Goal: Task Accomplishment & Management: Manage account settings

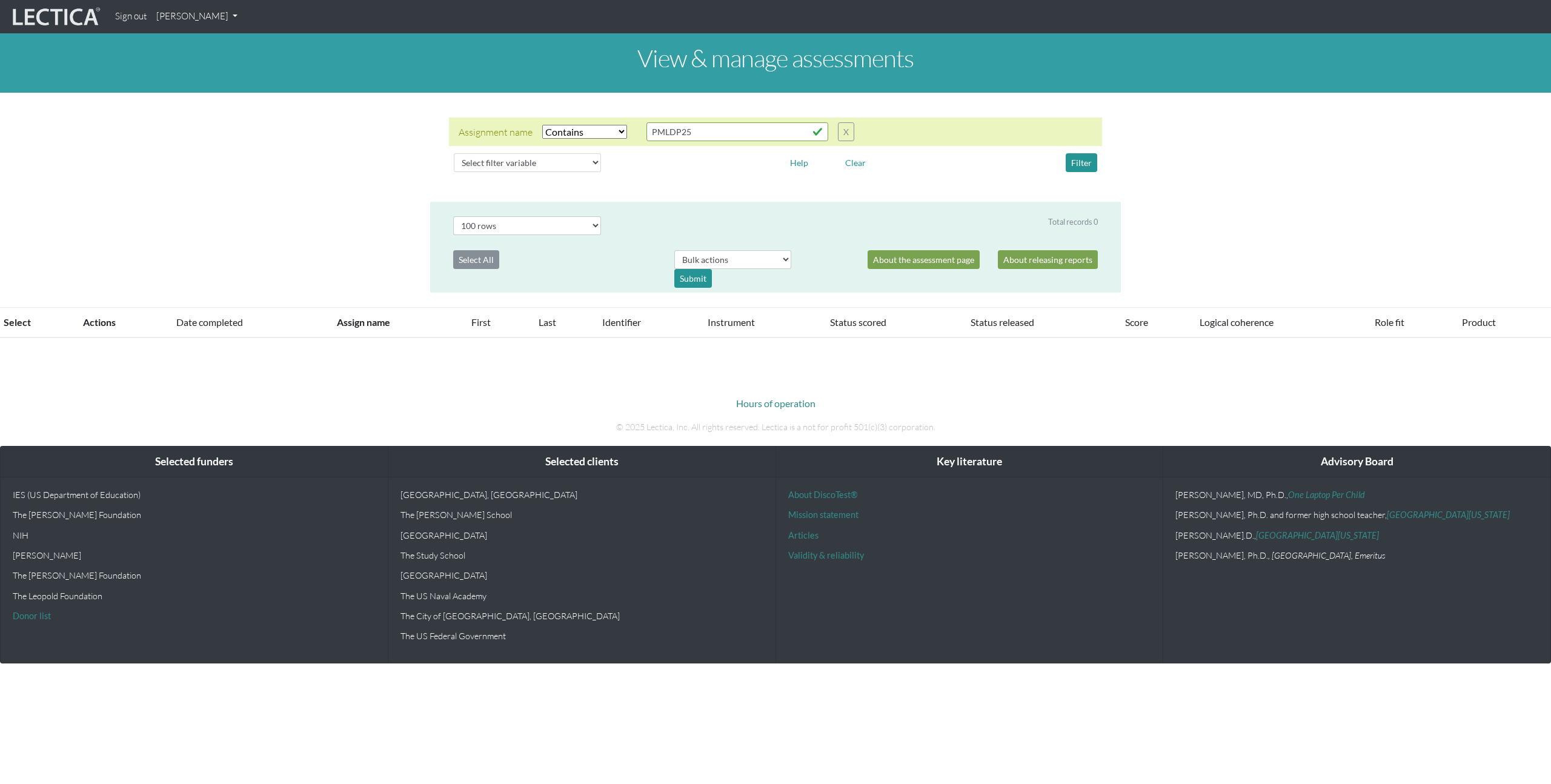
select select "icontains"
select select "100"
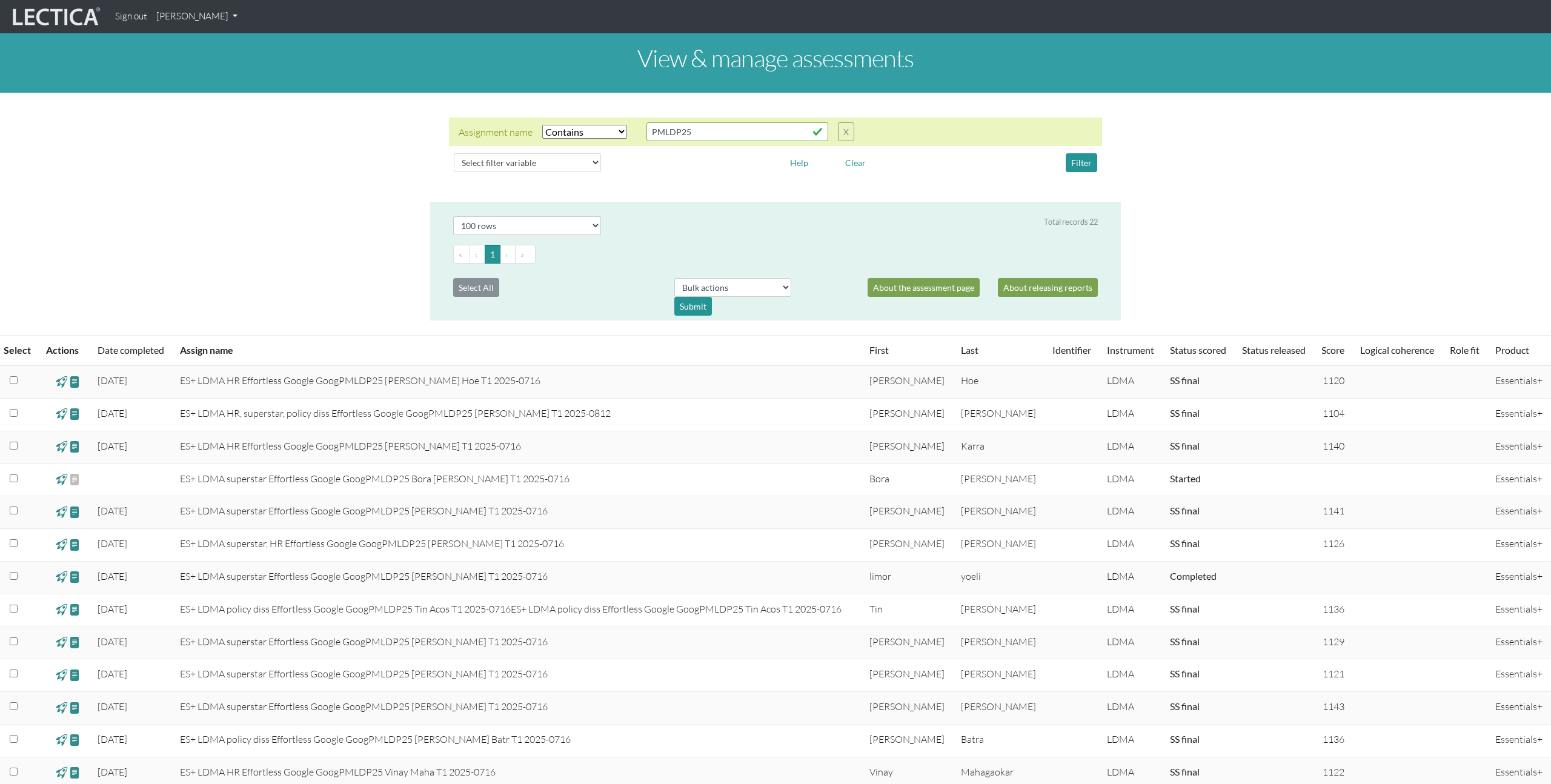
click at [214, 17] on link "[PERSON_NAME]" at bounding box center [197, 17] width 91 height 24
click at [215, 86] on link "Manage assignments" at bounding box center [212, 86] width 103 height 15
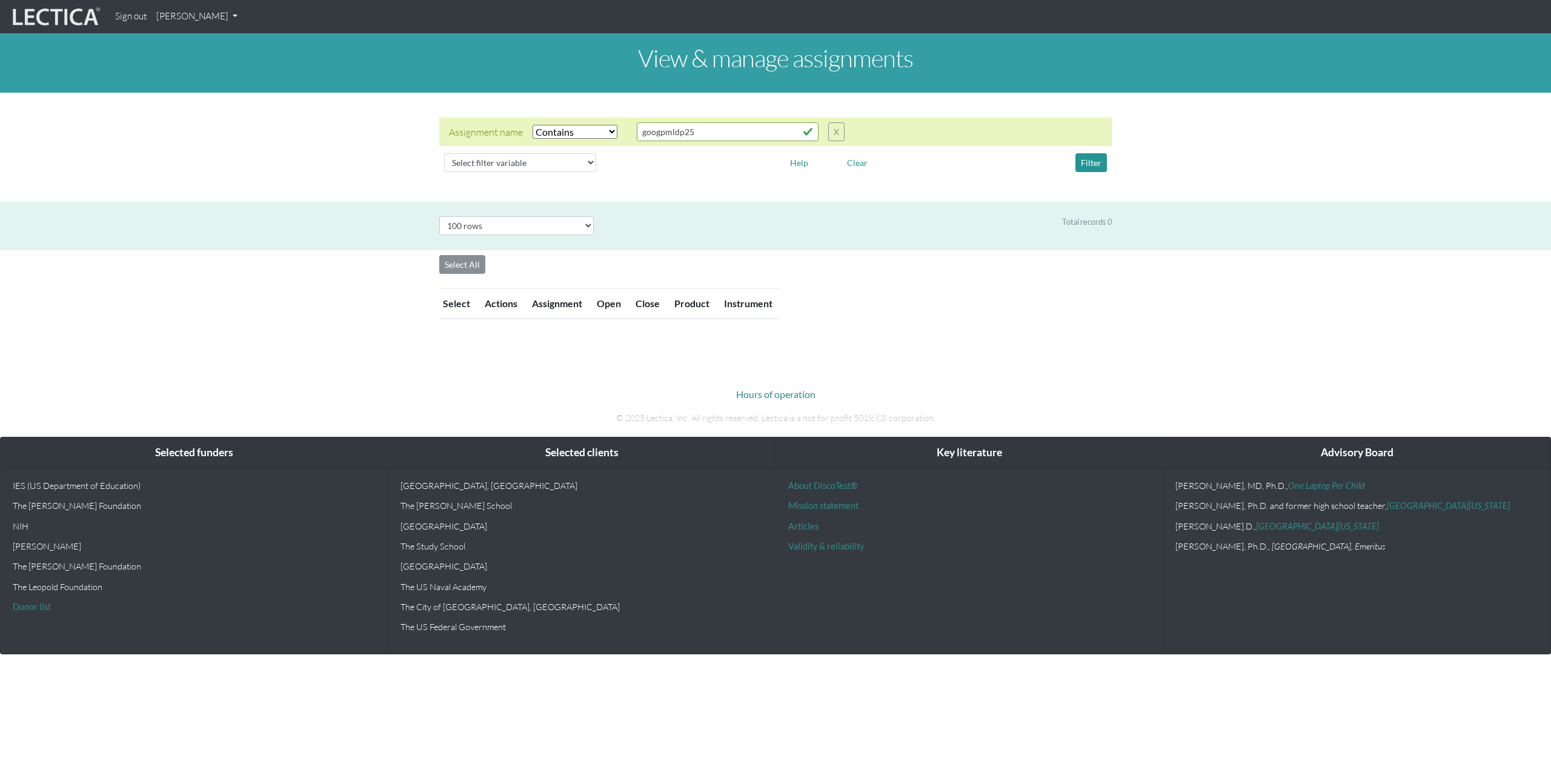
select select "icontains"
select select "100"
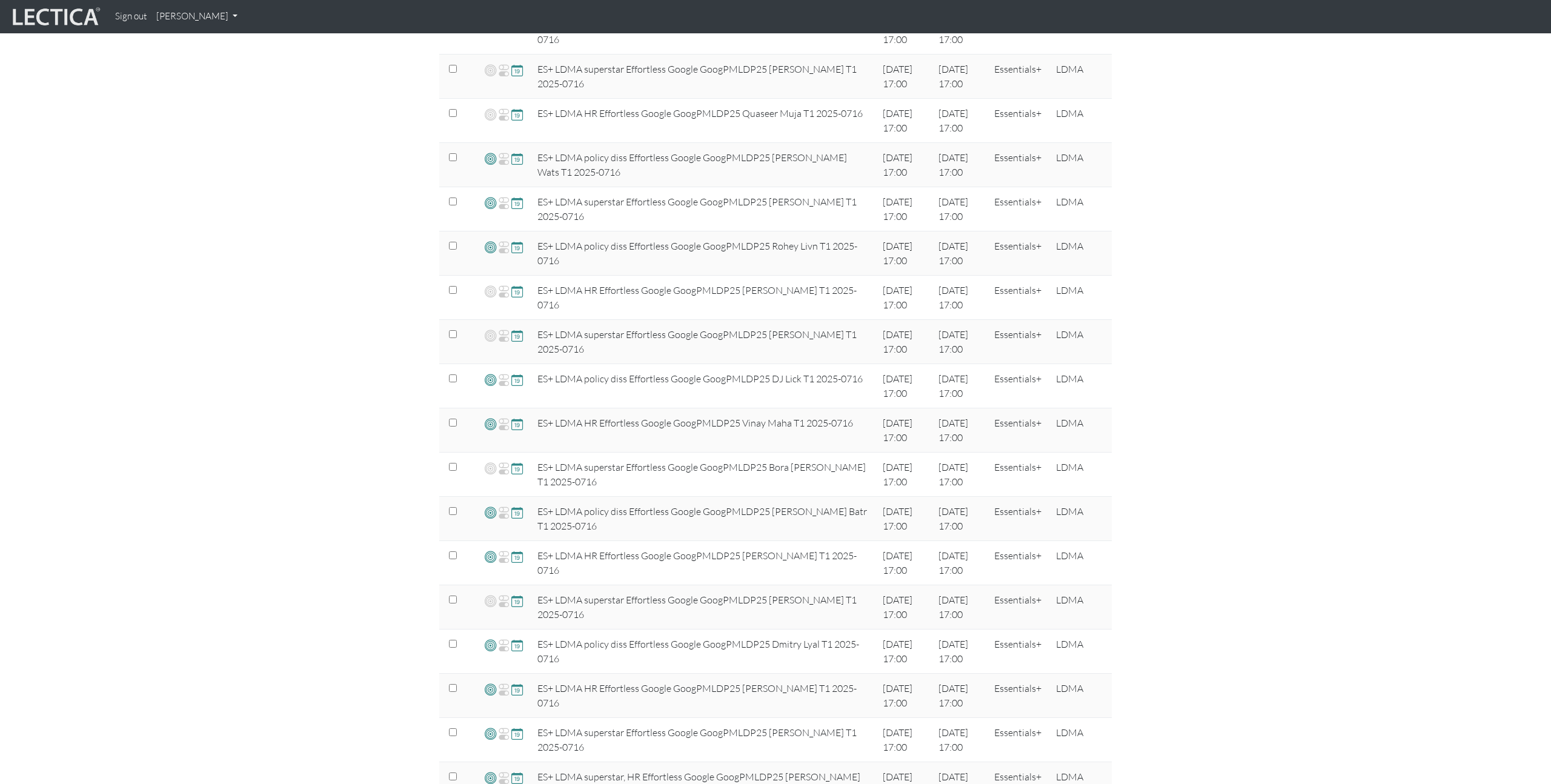
scroll to position [662, 0]
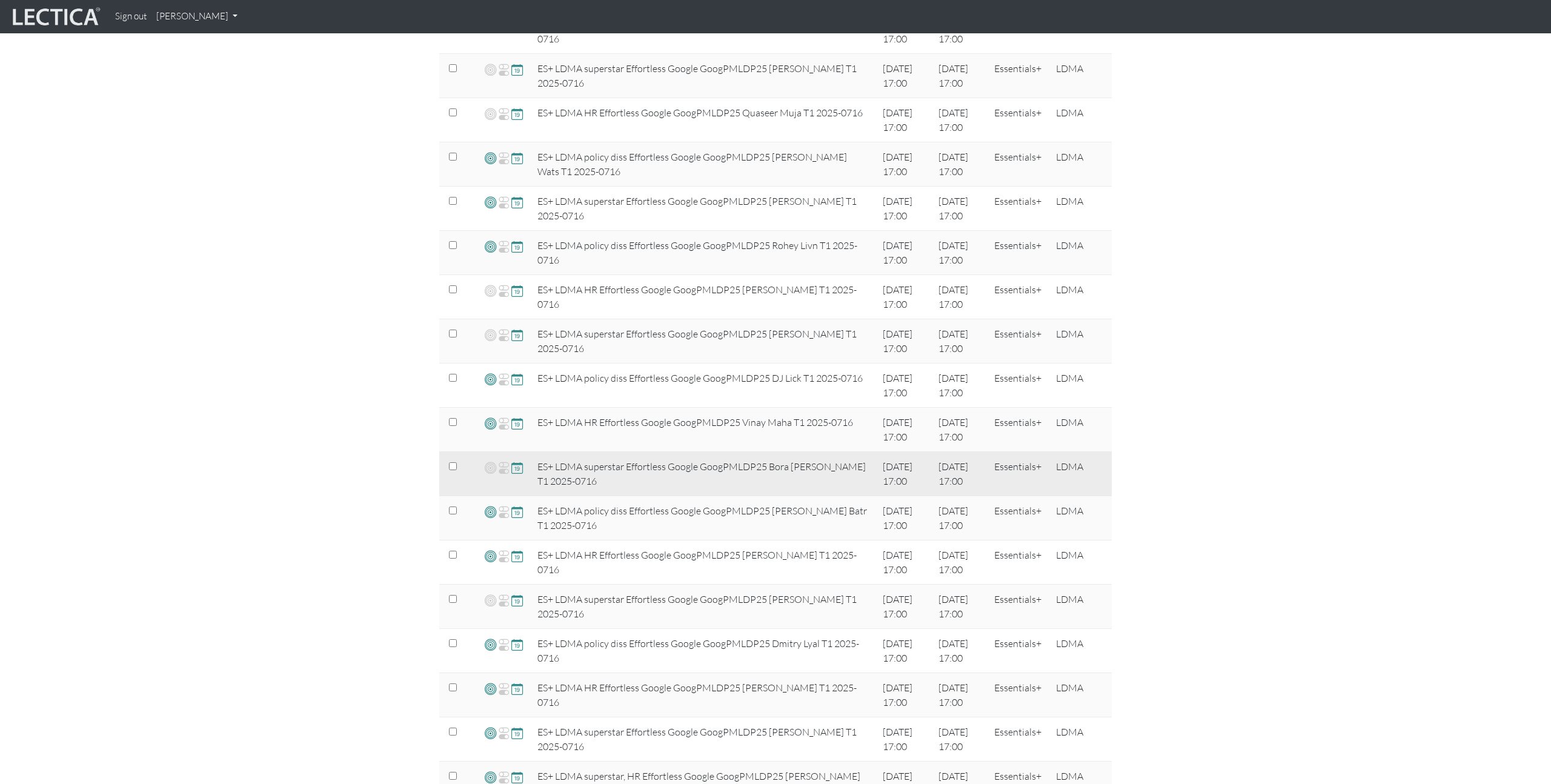
click at [516, 471] on span at bounding box center [518, 467] width 12 height 14
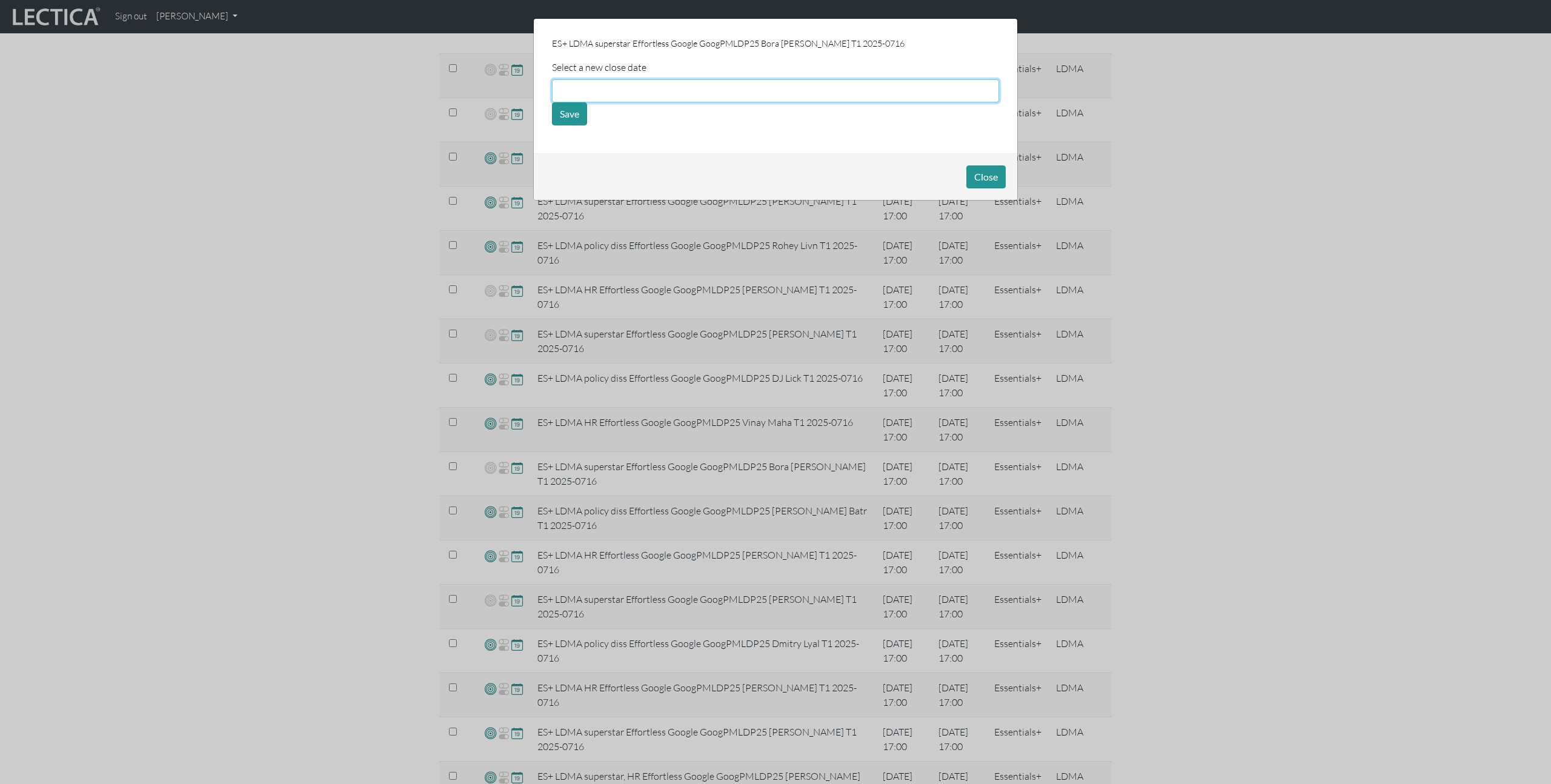
click at [698, 92] on input "text" at bounding box center [776, 90] width 448 height 23
click at [783, 90] on input "[DATE]" at bounding box center [776, 90] width 448 height 23
click at [718, 165] on td "20" at bounding box center [724, 166] width 20 height 13
type input "[DATE]"
click at [567, 118] on button "Save" at bounding box center [570, 114] width 36 height 23
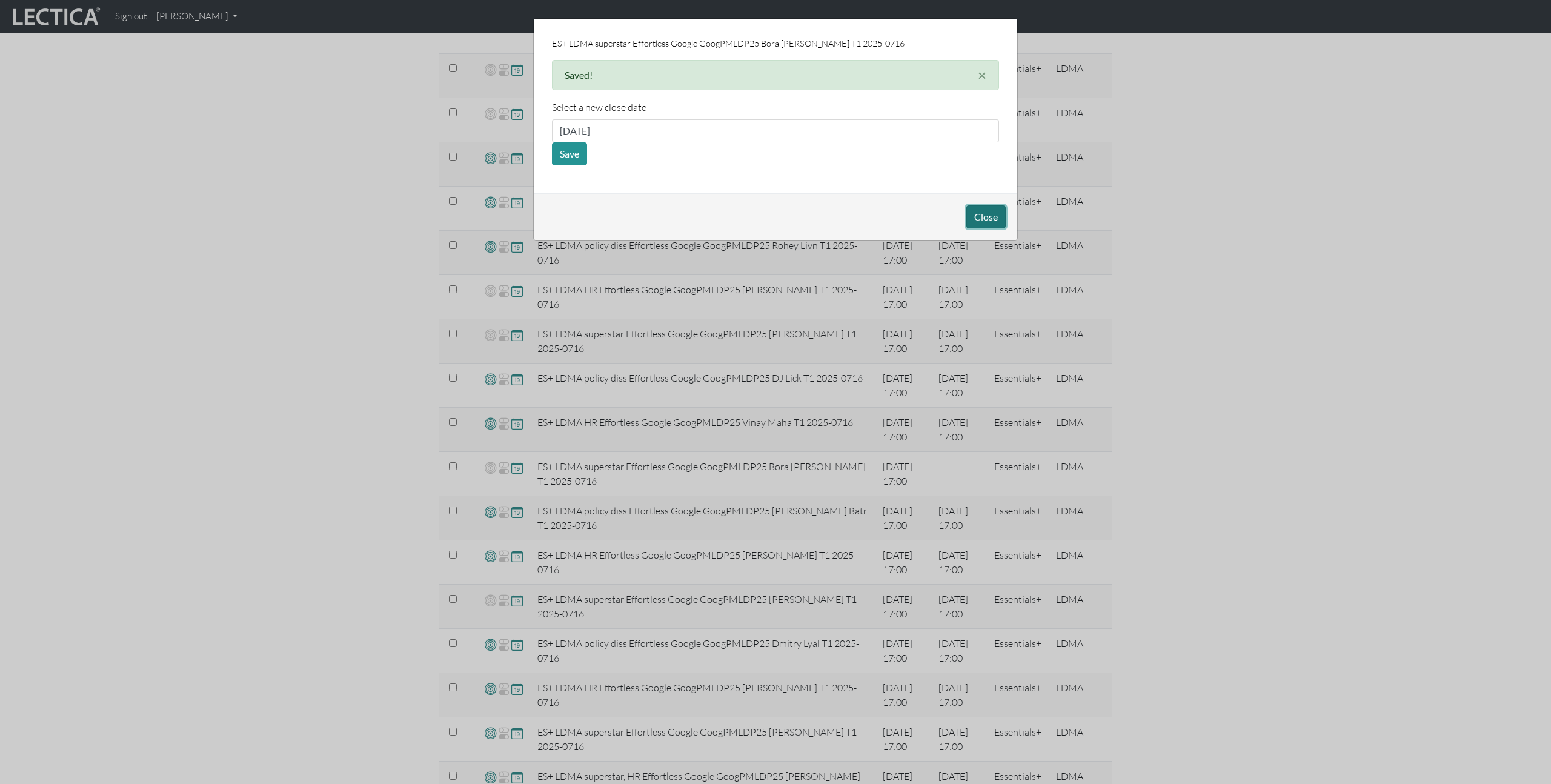
click at [986, 212] on button "Close" at bounding box center [986, 216] width 40 height 23
